Goal: Task Accomplishment & Management: Complete application form

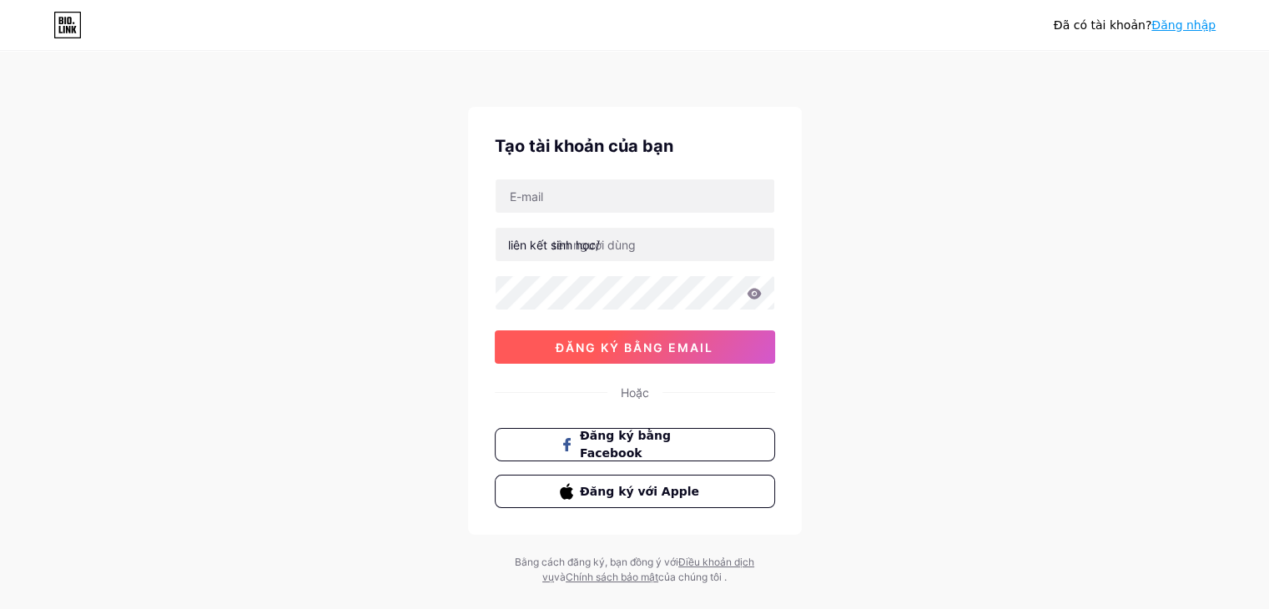
click at [619, 341] on font "đăng ký bằng email" at bounding box center [635, 348] width 158 height 14
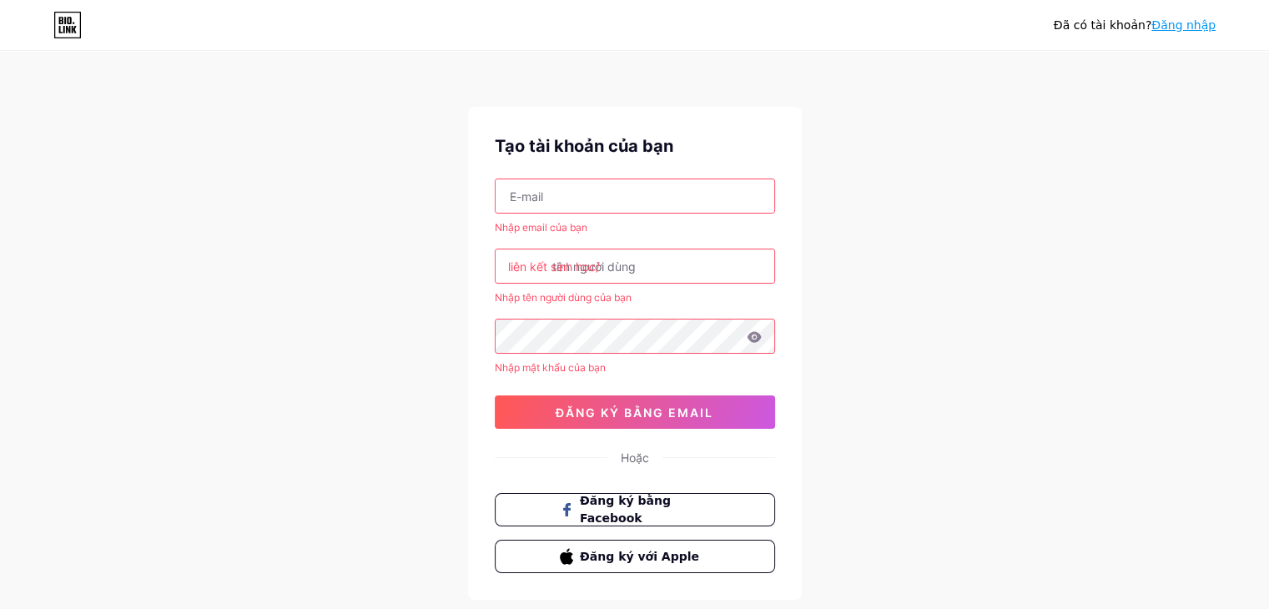
click at [579, 199] on input "text" at bounding box center [635, 195] width 279 height 33
type input "[EMAIL_ADDRESS][DOMAIN_NAME]"
click at [594, 265] on font "liên kết sinh học/" at bounding box center [554, 267] width 92 height 14
click at [643, 268] on input "text" at bounding box center [635, 266] width 279 height 33
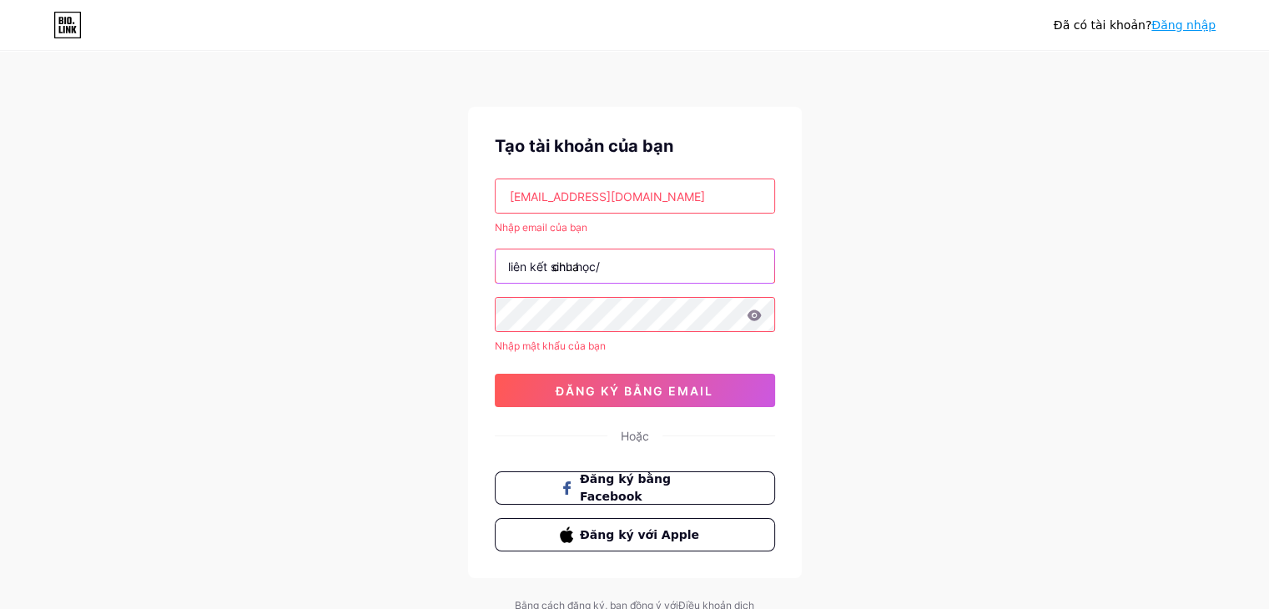
type input "chua"
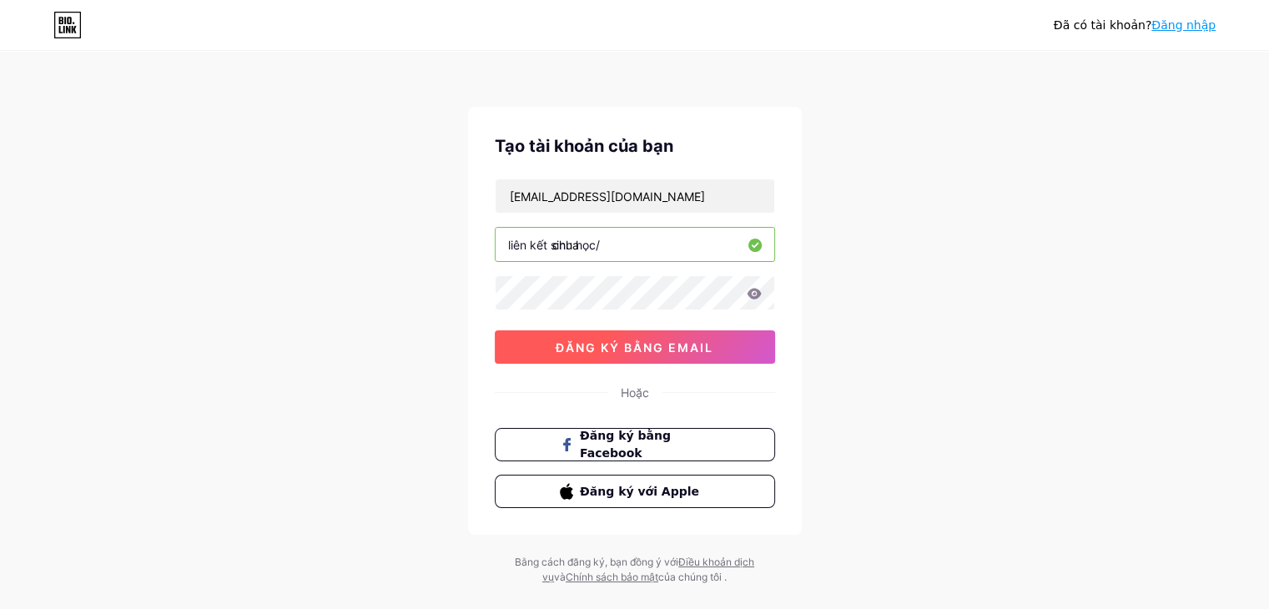
click at [594, 354] on button "đăng ký bằng email" at bounding box center [635, 346] width 280 height 33
click at [569, 348] on font "đăng ký bằng email" at bounding box center [635, 348] width 158 height 14
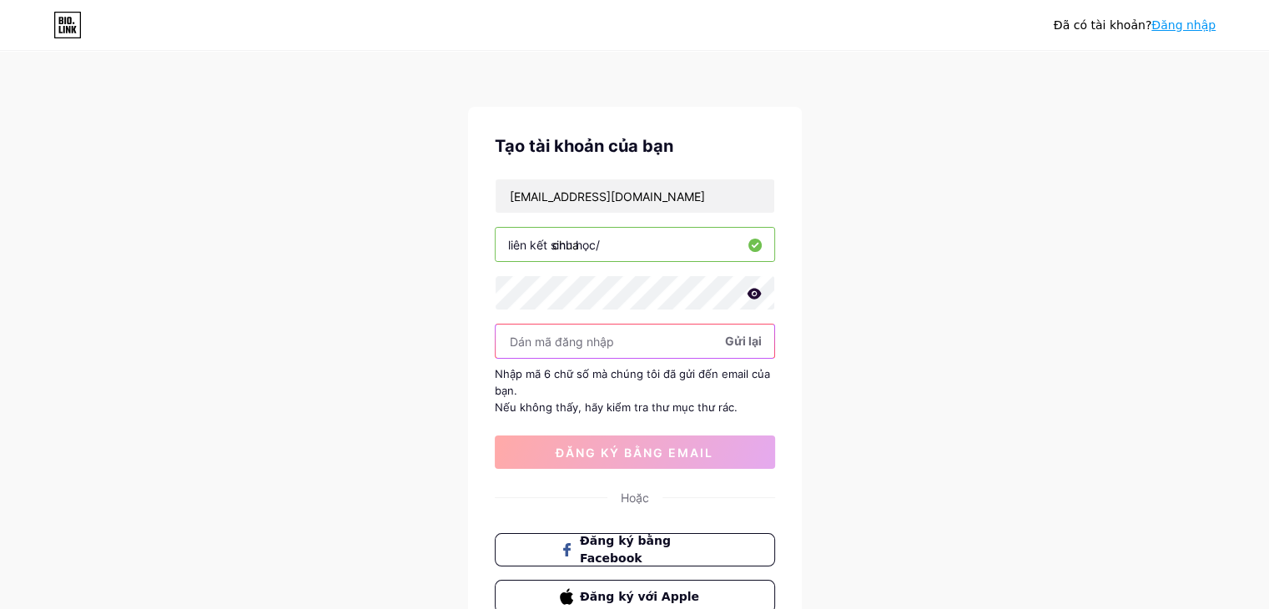
click at [684, 341] on input "text" at bounding box center [635, 341] width 279 height 33
click at [744, 339] on font "Gửi lại" at bounding box center [743, 341] width 37 height 14
click at [667, 346] on input "text" at bounding box center [635, 341] width 279 height 33
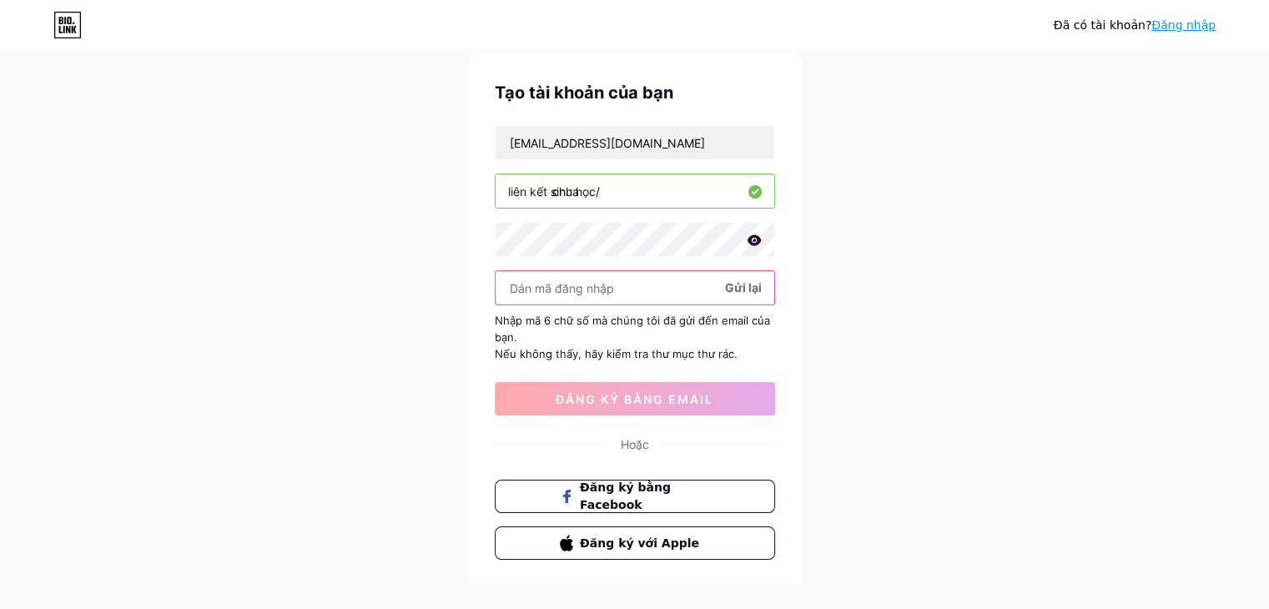
scroll to position [56, 0]
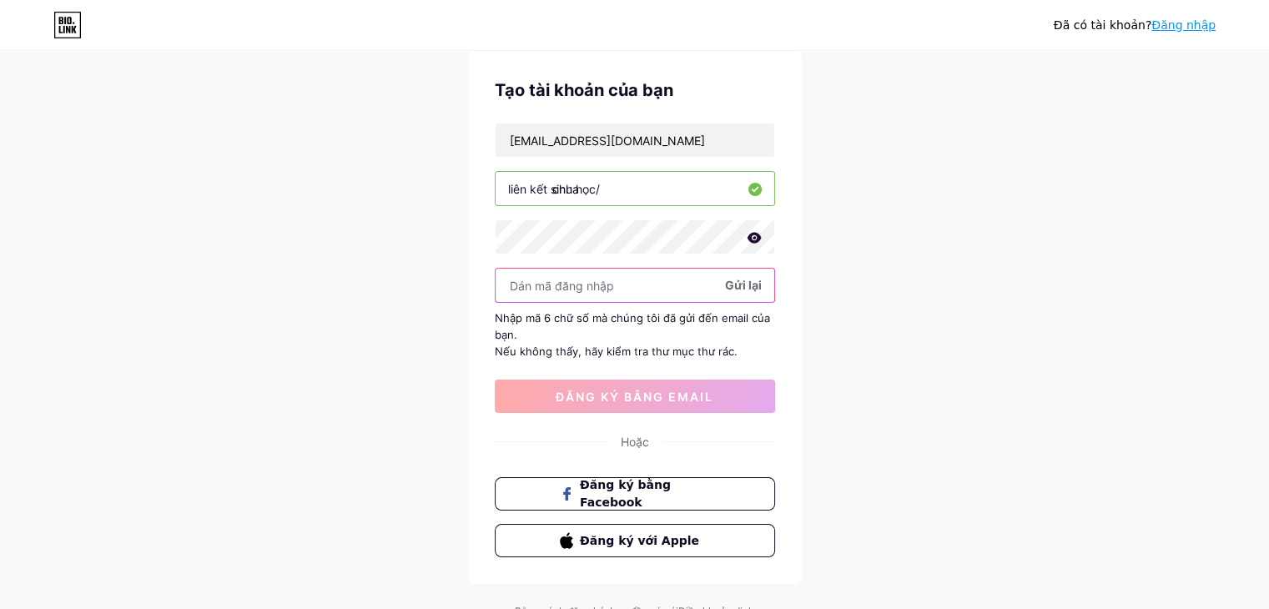
click at [643, 295] on input "text" at bounding box center [635, 285] width 279 height 33
click at [630, 285] on input "text" at bounding box center [635, 285] width 279 height 33
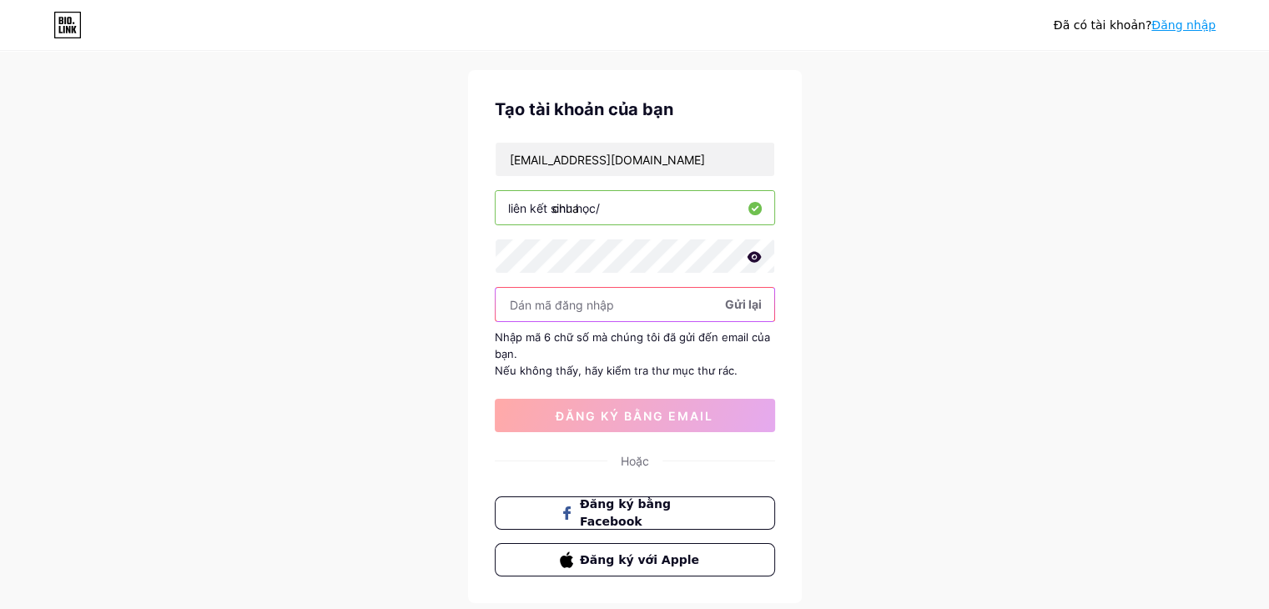
scroll to position [36, 0]
click at [641, 297] on input "text" at bounding box center [635, 305] width 279 height 33
type input "7"
